Goal: Information Seeking & Learning: Learn about a topic

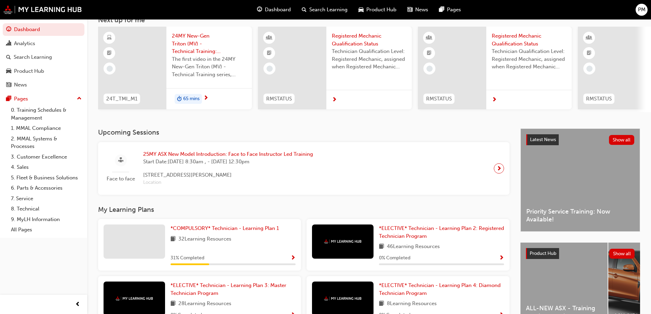
scroll to position [34, 0]
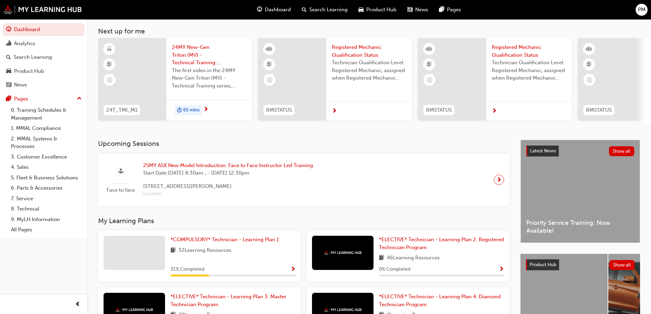
click at [189, 251] on span "32 Learning Resources" at bounding box center [205, 251] width 53 height 9
click at [193, 243] on span "*COMPULSORY* Technician - Learning Plan 1" at bounding box center [225, 240] width 108 height 6
